Goal: Transaction & Acquisition: Register for event/course

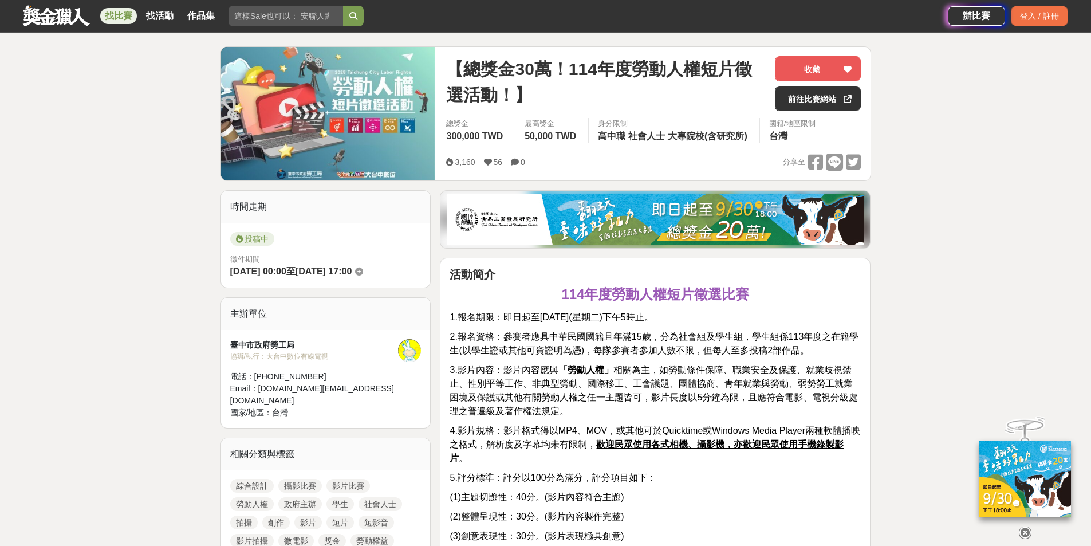
scroll to position [115, 0]
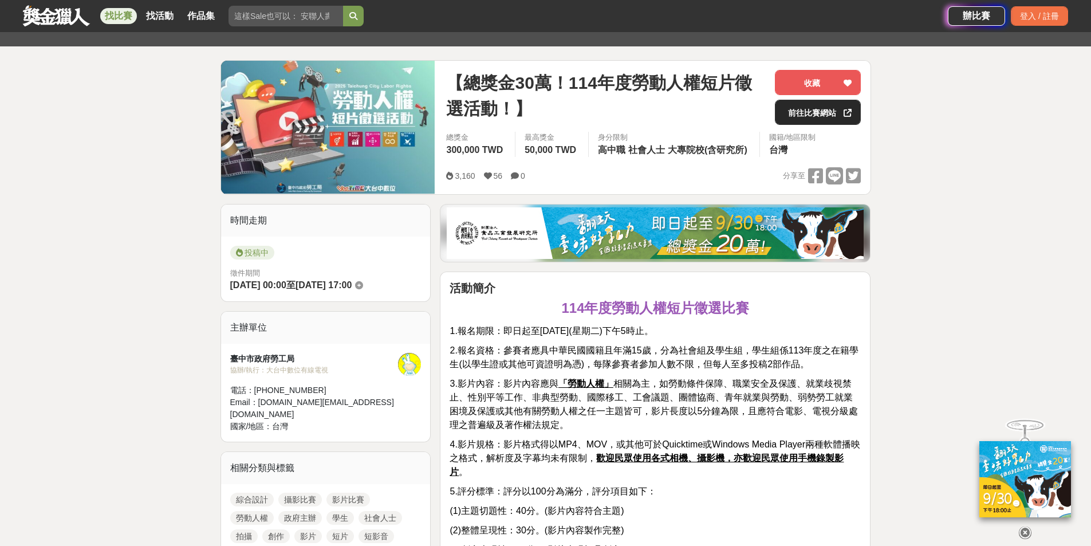
click at [831, 115] on link "前往比賽網站" at bounding box center [818, 112] width 86 height 25
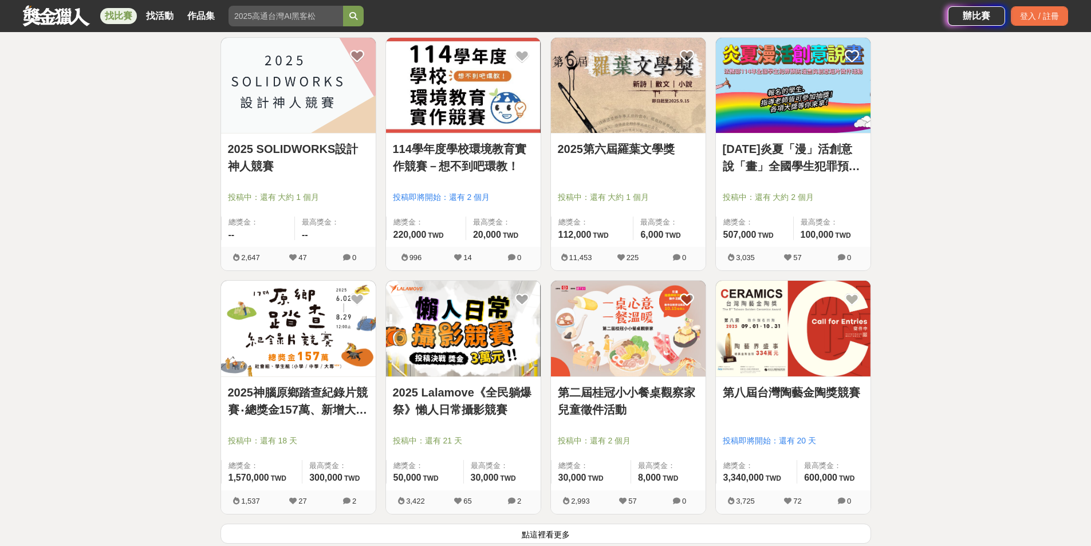
scroll to position [1318, 0]
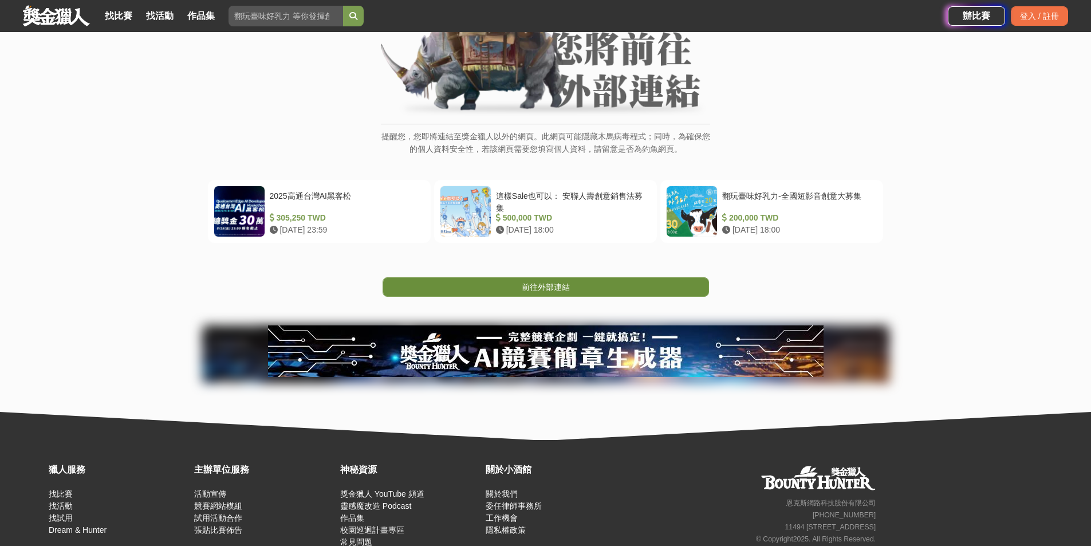
scroll to position [115, 0]
click at [607, 292] on link "前往外部連結" at bounding box center [546, 286] width 327 height 19
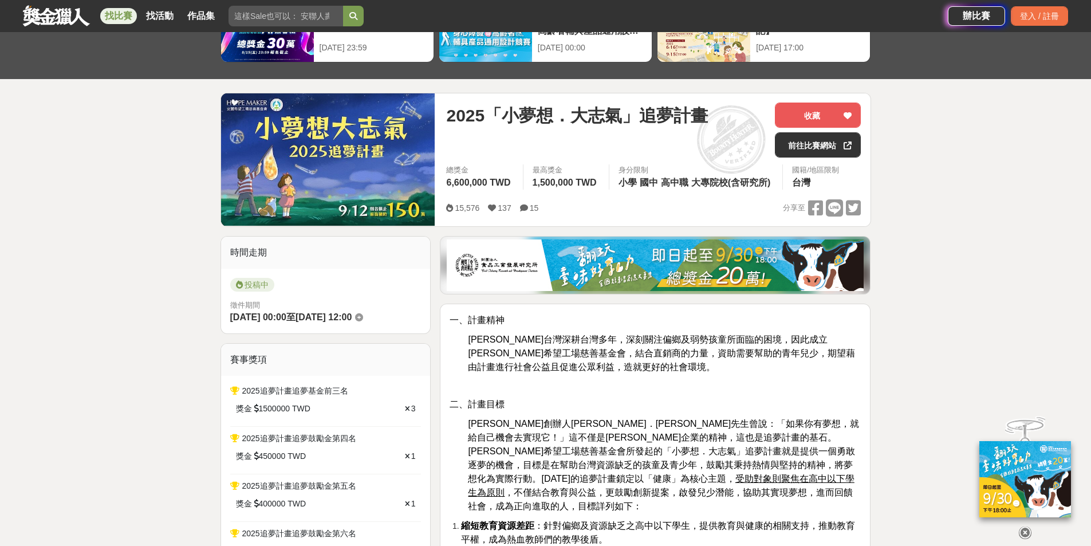
scroll to position [115, 0]
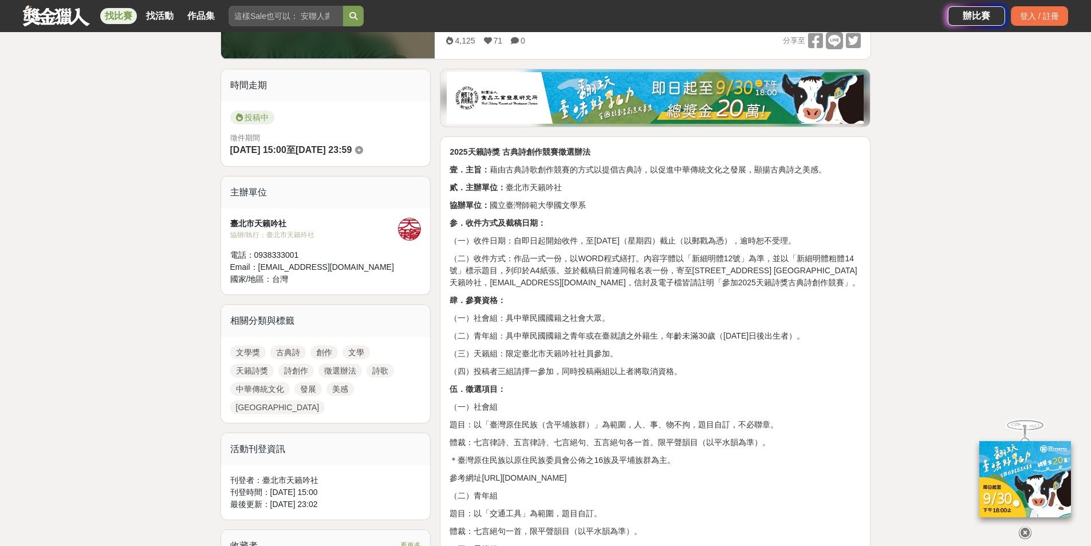
scroll to position [344, 0]
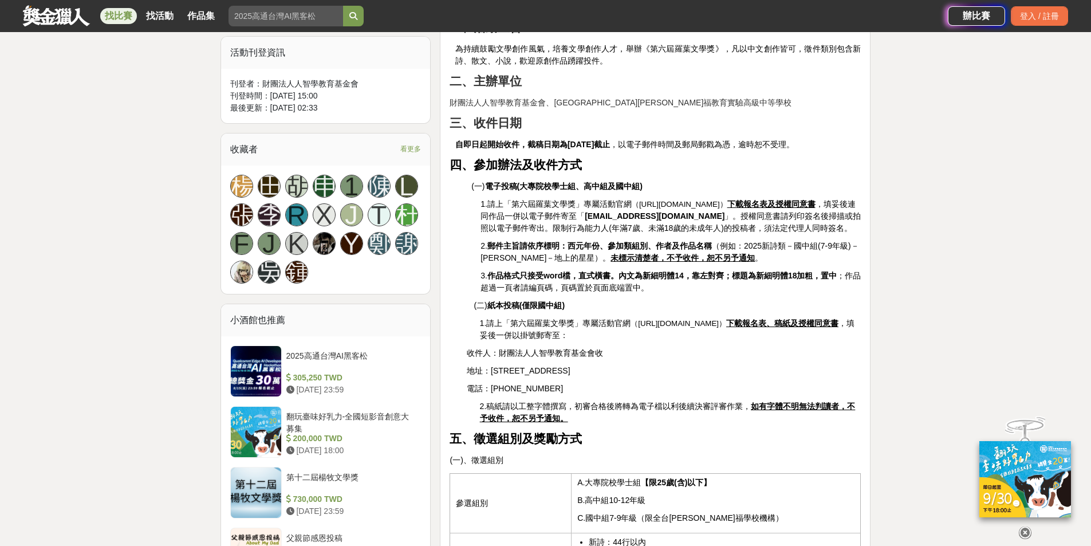
scroll to position [458, 0]
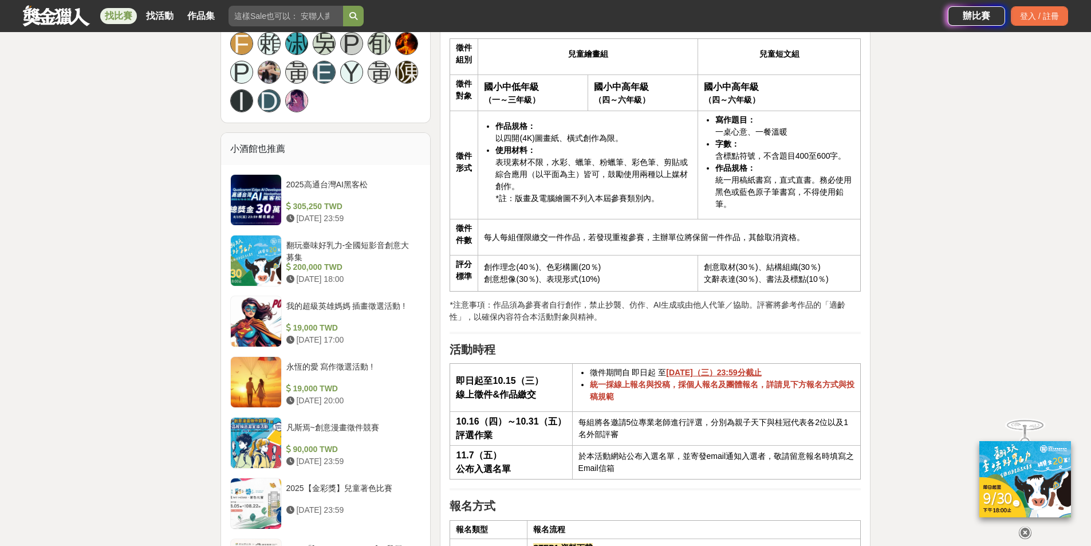
scroll to position [859, 0]
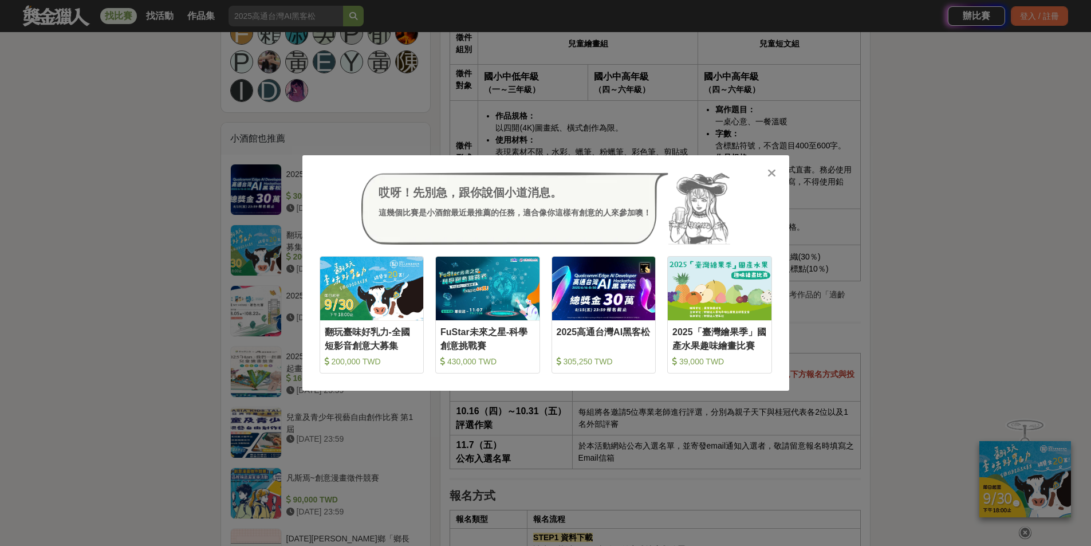
click at [775, 175] on icon at bounding box center [772, 172] width 9 height 11
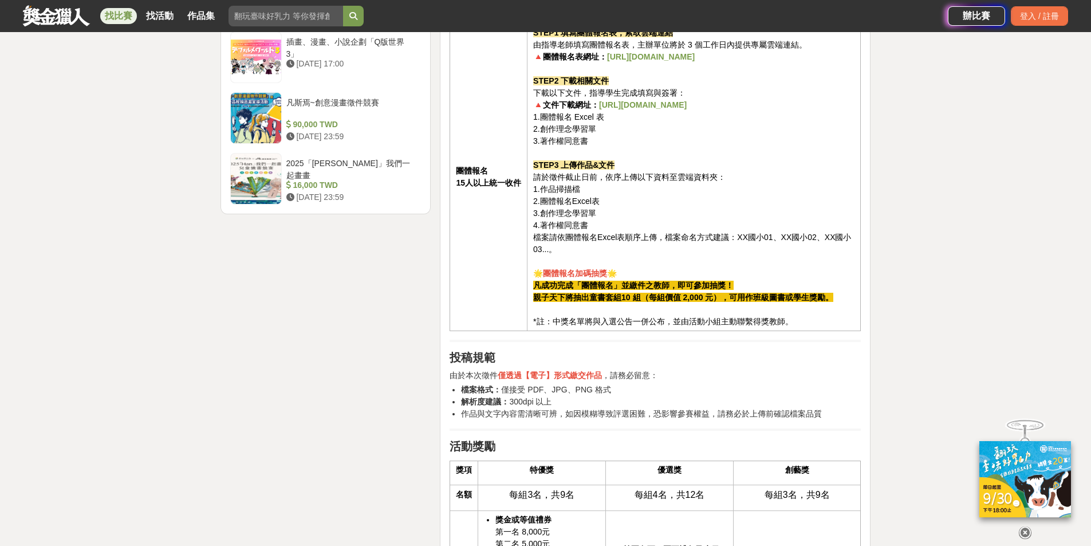
scroll to position [1661, 0]
